Goal: Navigation & Orientation: Understand site structure

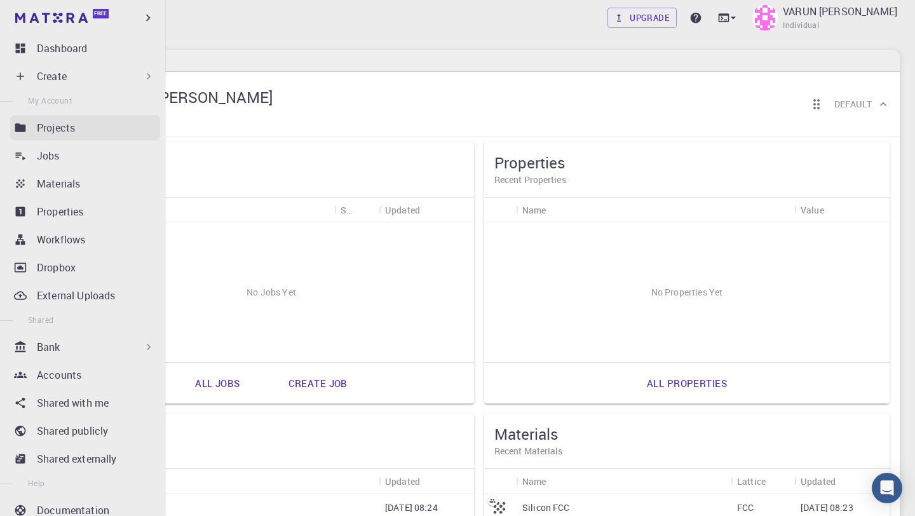
click at [67, 132] on p "Projects" at bounding box center [56, 127] width 38 height 15
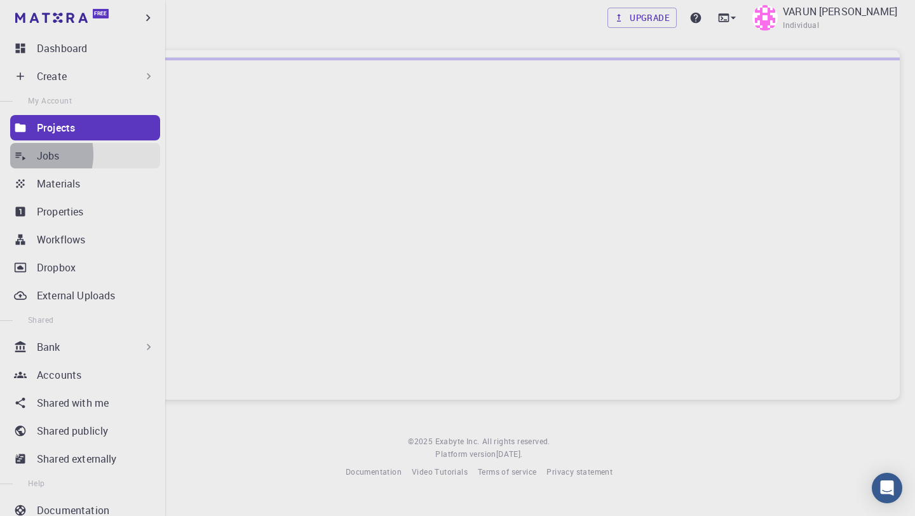
click at [23, 154] on icon at bounding box center [20, 155] width 13 height 13
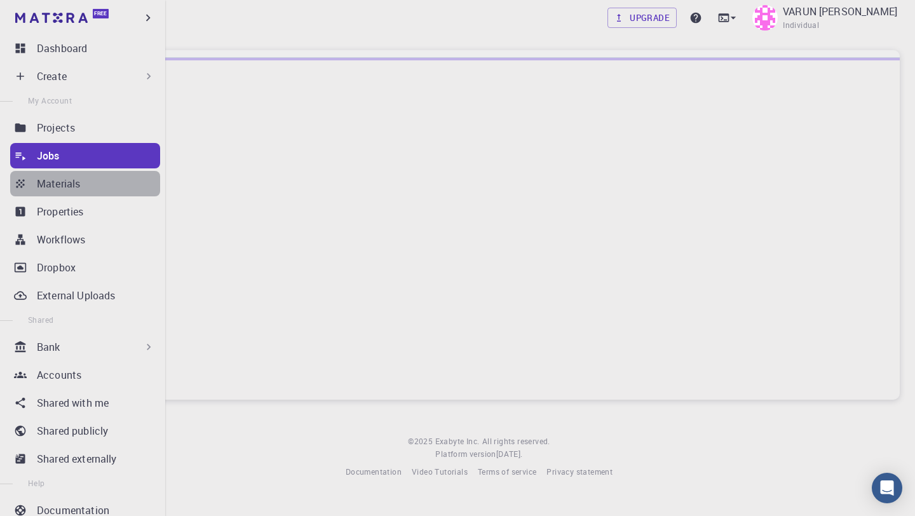
click at [77, 181] on p "Materials" at bounding box center [58, 183] width 43 height 15
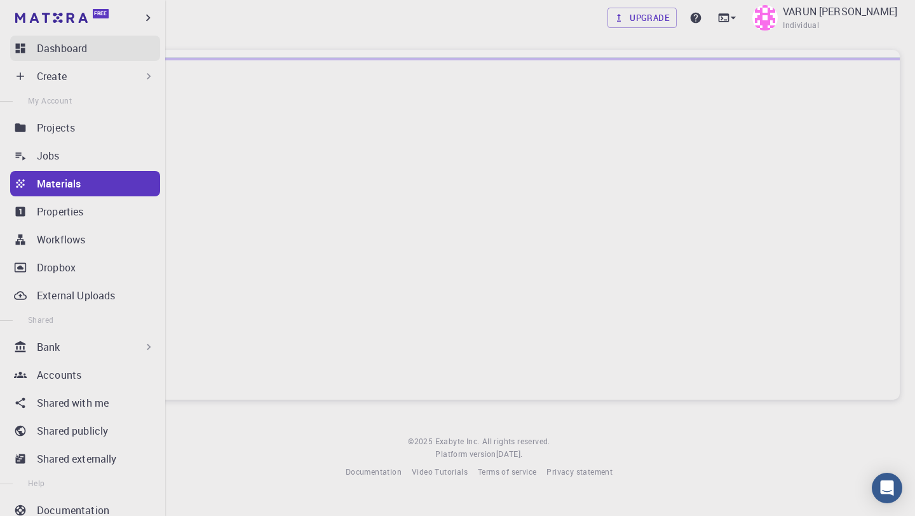
click at [72, 48] on p "Dashboard" at bounding box center [62, 48] width 50 height 15
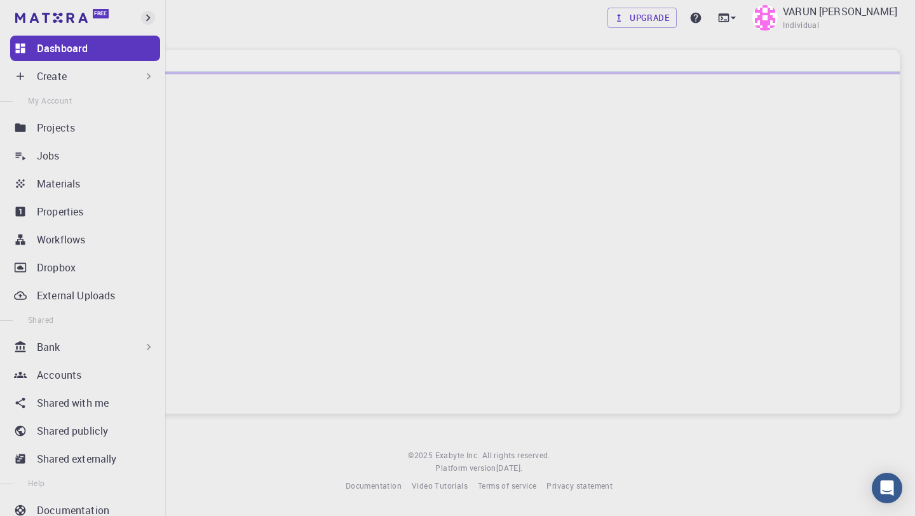
click at [146, 19] on icon "button" at bounding box center [148, 18] width 14 height 14
click at [381, 30] on div "Upgrade VARUN [PERSON_NAME] Individual" at bounding box center [540, 17] width 750 height 33
click at [431, 28] on div "Upgrade VARUN [PERSON_NAME] Individual" at bounding box center [540, 17] width 750 height 33
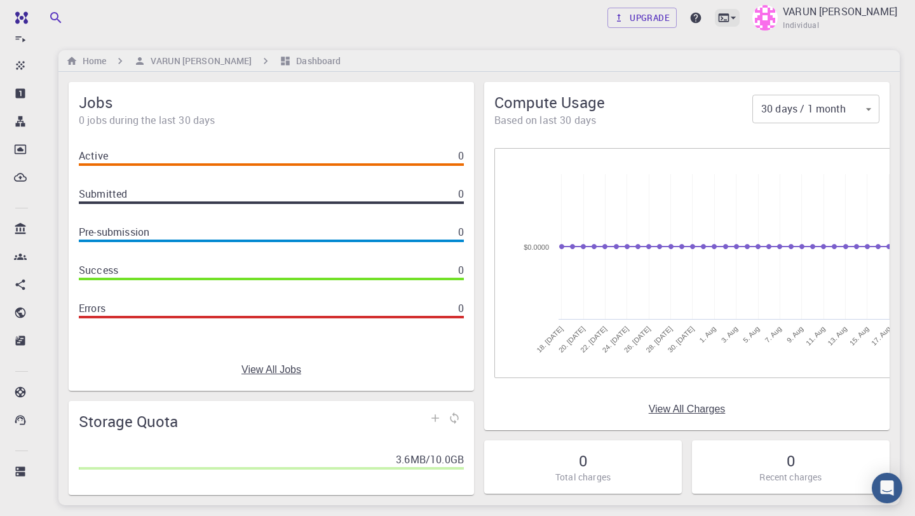
click at [739, 14] on icon at bounding box center [733, 17] width 13 height 13
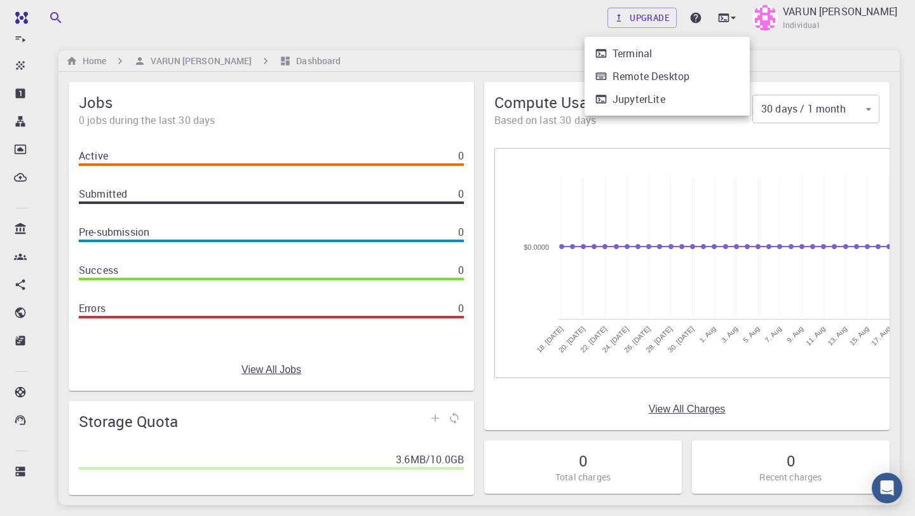
click at [707, 15] on div at bounding box center [457, 258] width 915 height 516
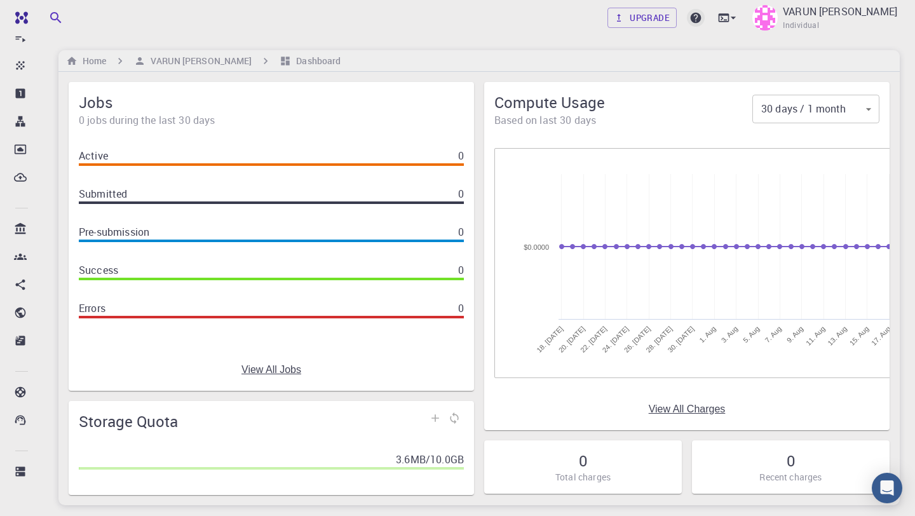
click at [701, 20] on icon at bounding box center [695, 18] width 11 height 11
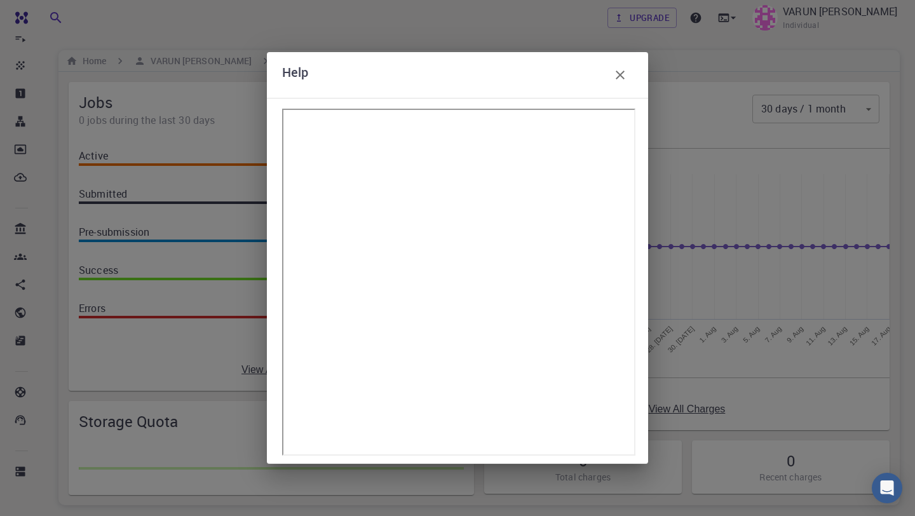
click at [625, 83] on icon "button" at bounding box center [619, 74] width 15 height 15
